Goal: Information Seeking & Learning: Learn about a topic

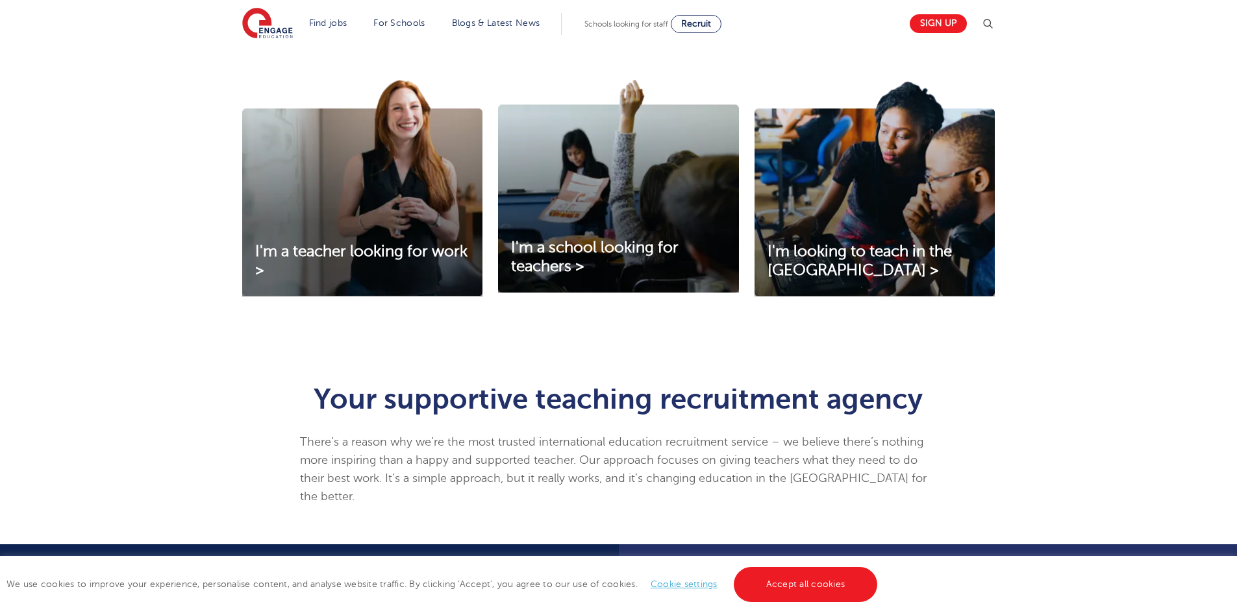
scroll to position [458, 0]
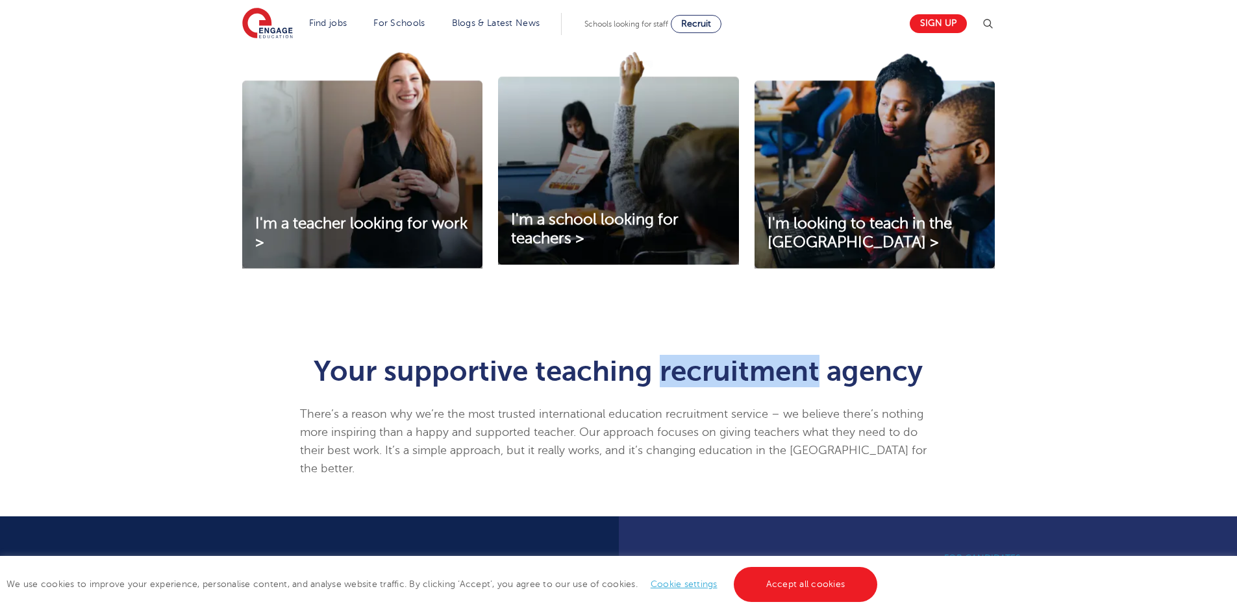
drag, startPoint x: 815, startPoint y: 373, endPoint x: 663, endPoint y: 376, distance: 151.9
click at [663, 376] on h1 "Your supportive teaching recruitment agency" at bounding box center [618, 371] width 637 height 29
copy h1 "recruitment"
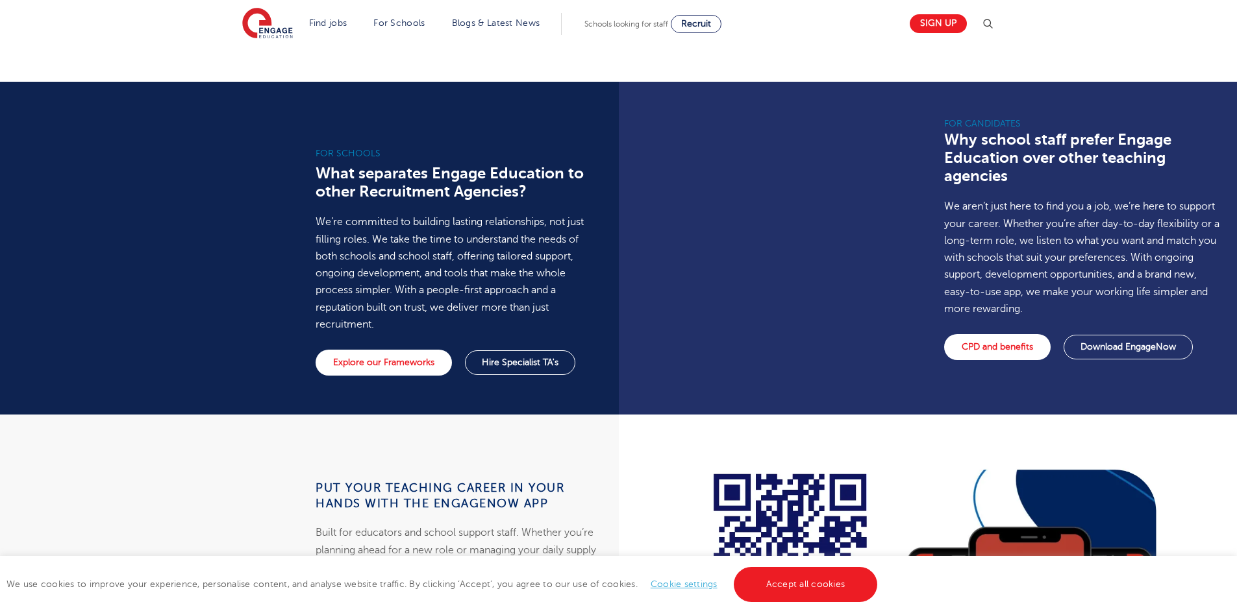
scroll to position [523, 0]
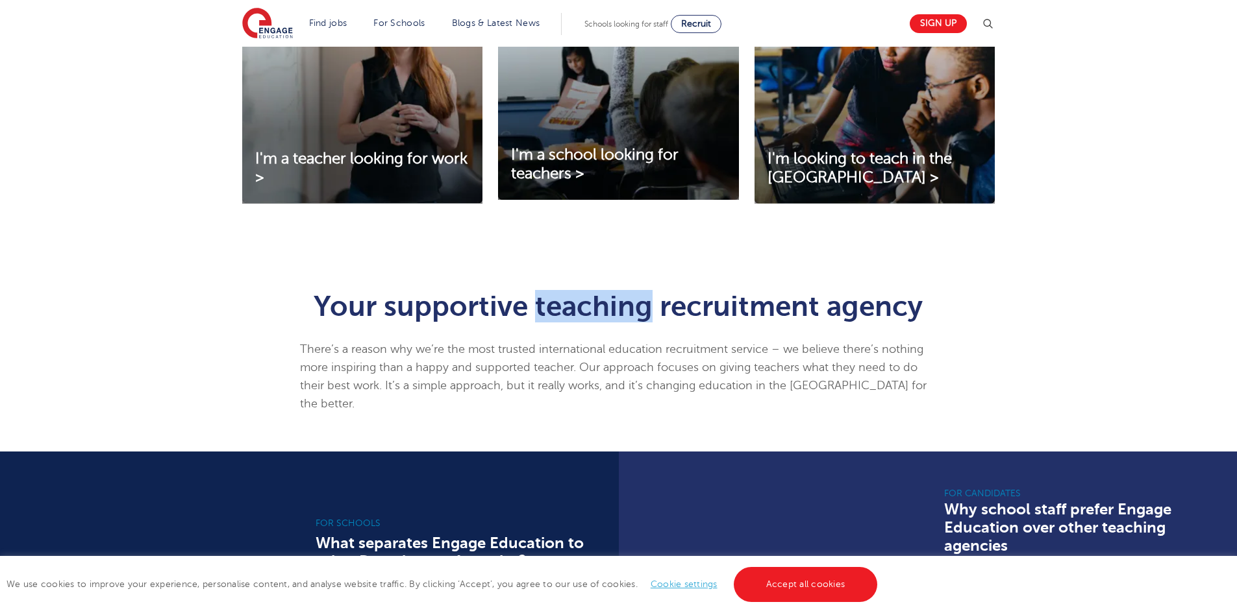
drag, startPoint x: 651, startPoint y: 311, endPoint x: 536, endPoint y: 294, distance: 116.1
click at [536, 294] on h1 "Your supportive teaching recruitment agency" at bounding box center [618, 306] width 637 height 29
copy h1 "teaching"
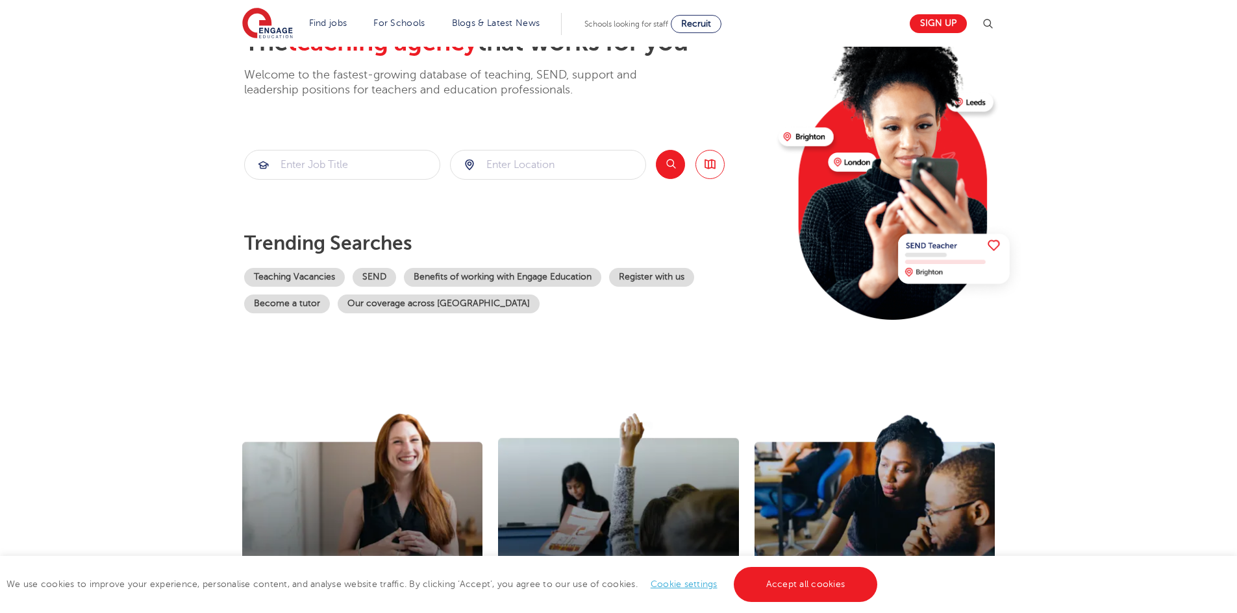
scroll to position [0, 0]
